Goal: Navigation & Orientation: Find specific page/section

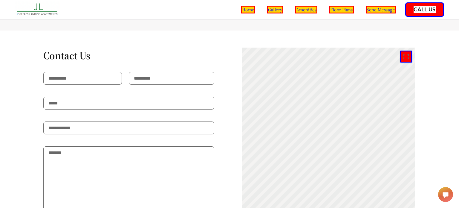
scroll to position [1050, 0]
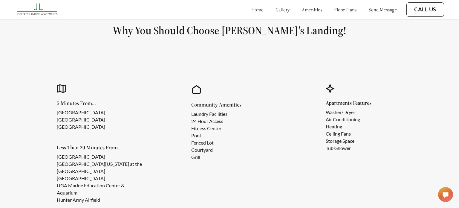
scroll to position [478, 0]
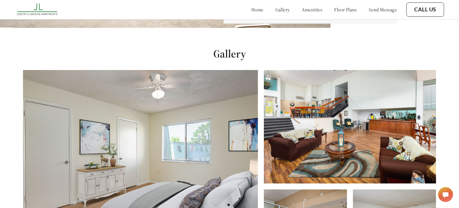
scroll to position [208, 0]
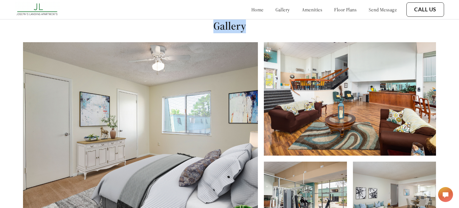
drag, startPoint x: 214, startPoint y: 24, endPoint x: 272, endPoint y: 31, distance: 57.9
click at [272, 31] on h1 "Gallery" at bounding box center [229, 25] width 459 height 13
copy h1 "Gallery"
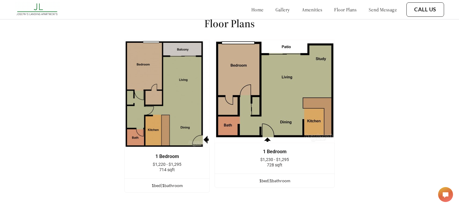
scroll to position [716, 0]
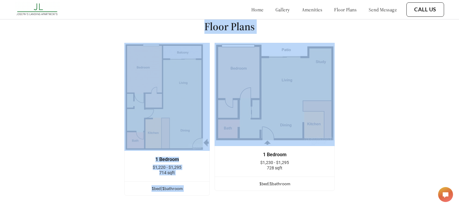
drag, startPoint x: 204, startPoint y: 25, endPoint x: 293, endPoint y: 34, distance: 88.7
click at [293, 34] on div "Floor Plans 1 Bedroom $1,220 - $1,295 714 sqft 1 bed | 1 bathroom 1 Bedroom $1,…" at bounding box center [229, 110] width 459 height 214
click at [241, 26] on h1 "Floor Plans" at bounding box center [229, 26] width 50 height 13
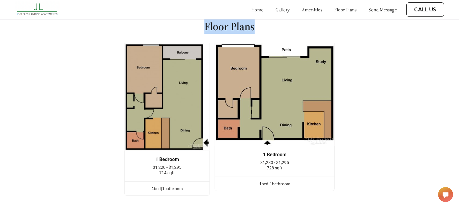
drag, startPoint x: 205, startPoint y: 23, endPoint x: 259, endPoint y: 25, distance: 54.7
click at [259, 25] on div "Floor Plans 1 Bedroom $1,220 - $1,295 714 sqft 1 bed | 1 bathroom 1 Bedroom $1,…" at bounding box center [229, 110] width 459 height 214
copy h1 "Floor Plans"
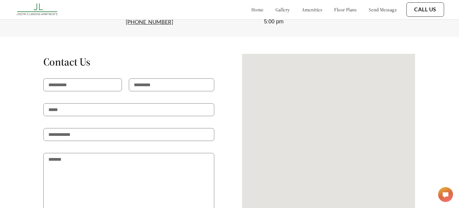
scroll to position [1133, 0]
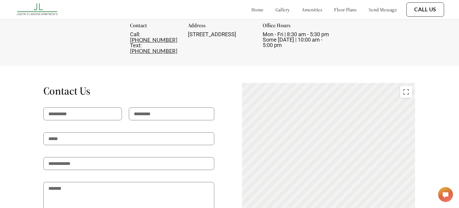
scroll to position [1055, 0]
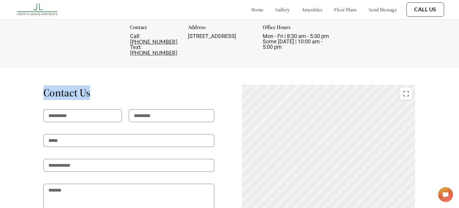
drag, startPoint x: 41, startPoint y: 83, endPoint x: 113, endPoint y: 86, distance: 72.7
click at [113, 86] on div "Contact Us I consent to SMS messaging (carrier data rates may apply) Send Messa…" at bounding box center [229, 195] width 404 height 223
copy h1 "Contact Us"
